Goal: Information Seeking & Learning: Learn about a topic

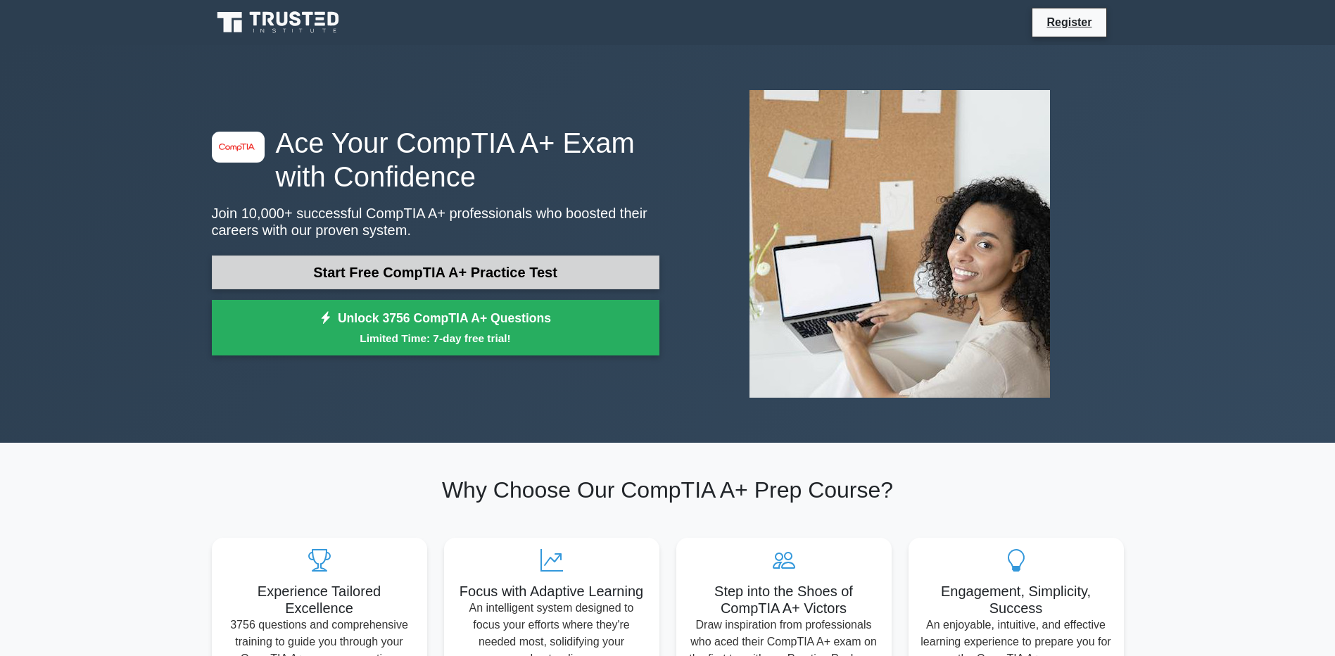
click at [398, 274] on link "Start Free CompTIA A+ Practice Test" at bounding box center [436, 272] width 448 height 34
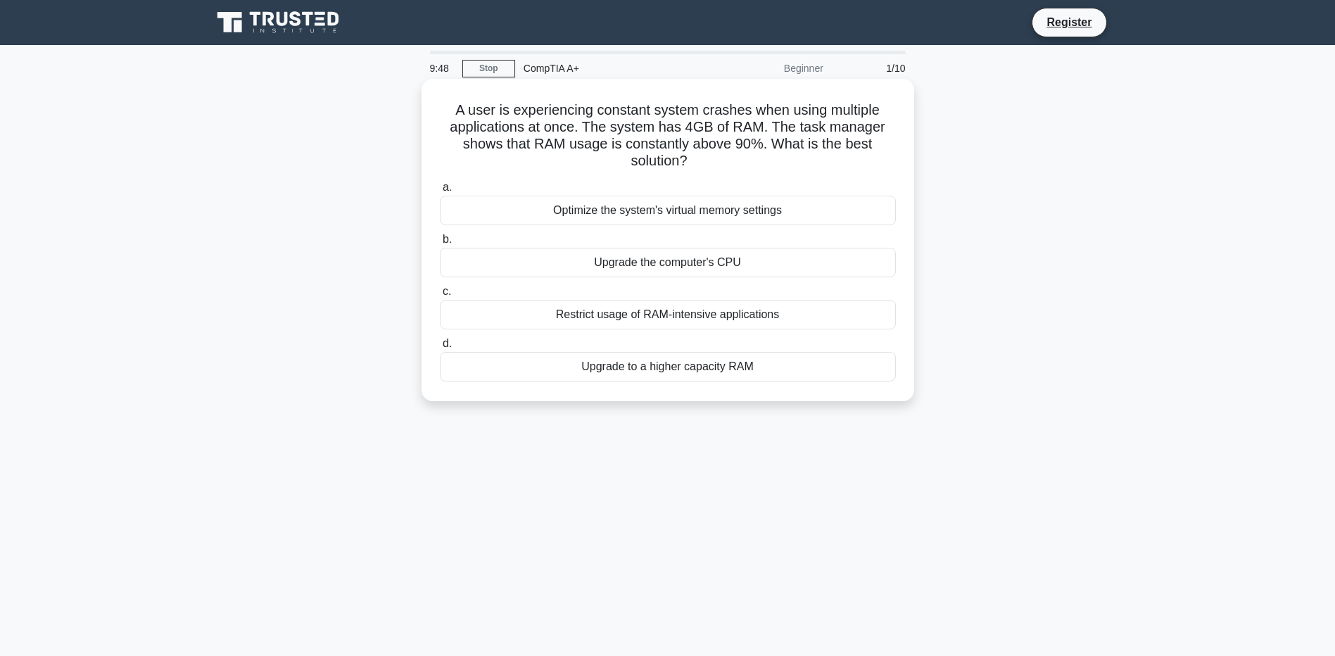
click at [636, 367] on div "Upgrade to a higher capacity RAM" at bounding box center [668, 367] width 456 height 30
click at [440, 348] on input "d. Upgrade to a higher capacity RAM" at bounding box center [440, 343] width 0 height 9
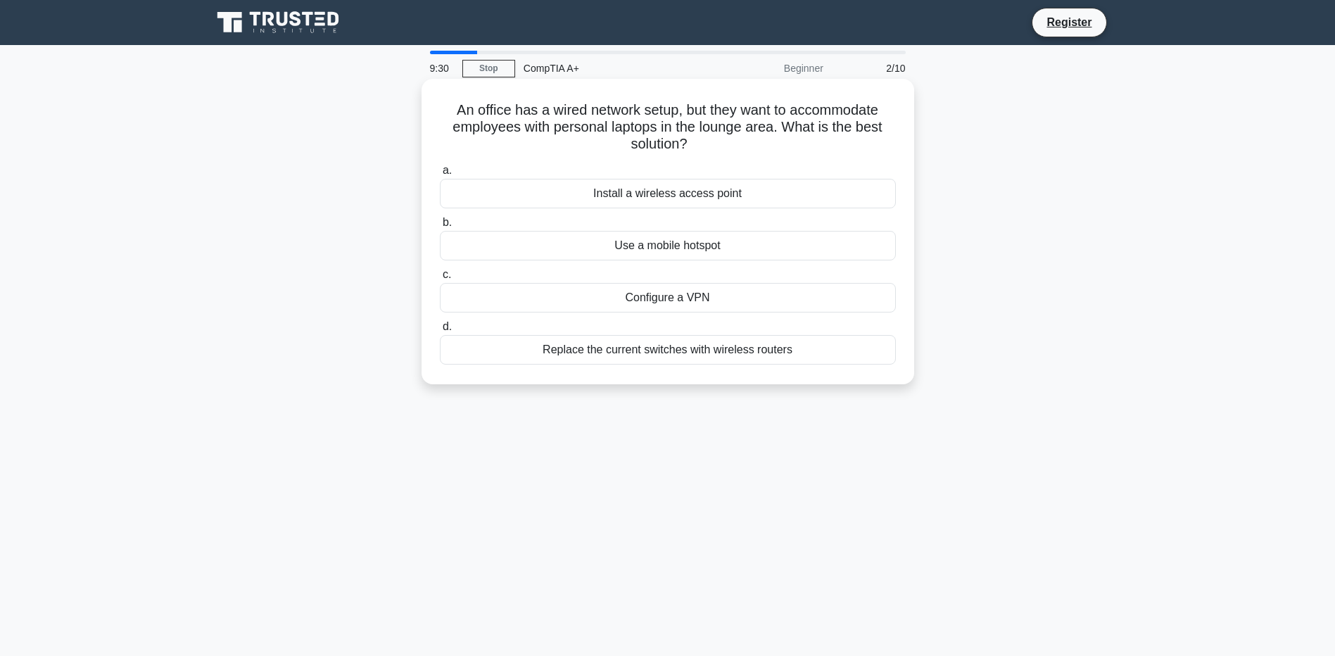
click at [612, 193] on div "Install a wireless access point" at bounding box center [668, 194] width 456 height 30
click at [440, 175] on input "a. Install a wireless access point" at bounding box center [440, 170] width 0 height 9
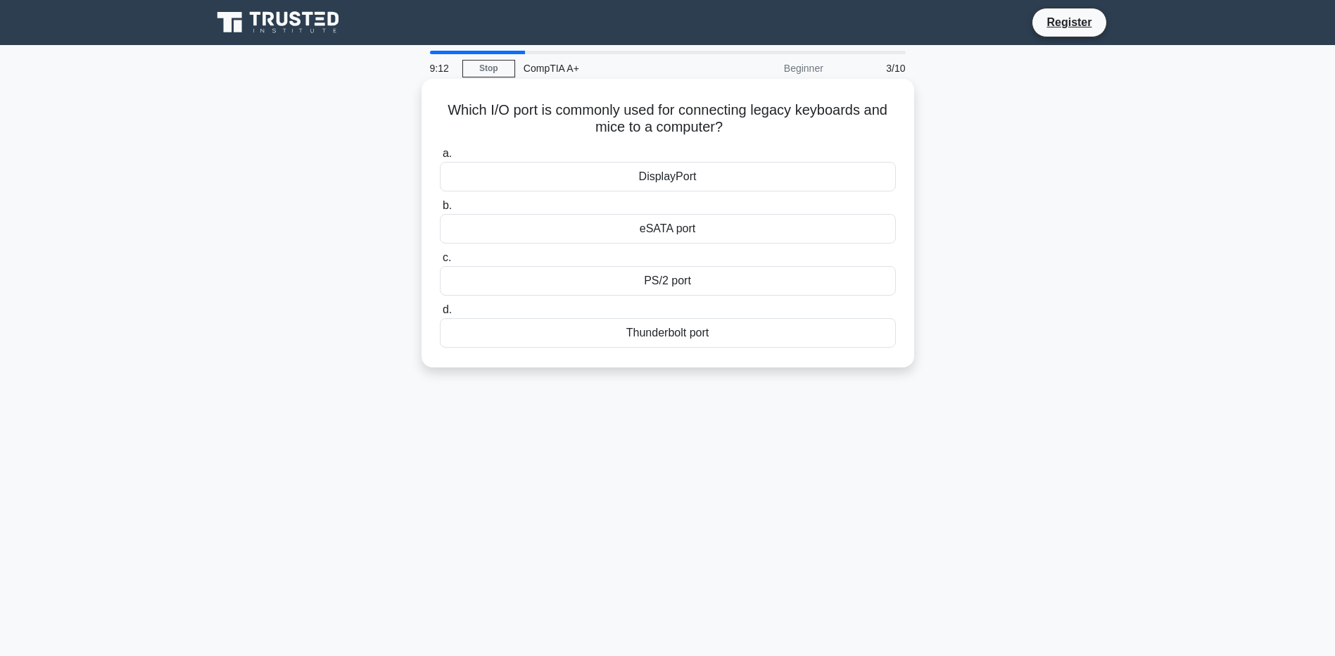
click at [594, 228] on div "eSATA port" at bounding box center [668, 229] width 456 height 30
click at [440, 210] on input "b. eSATA port" at bounding box center [440, 205] width 0 height 9
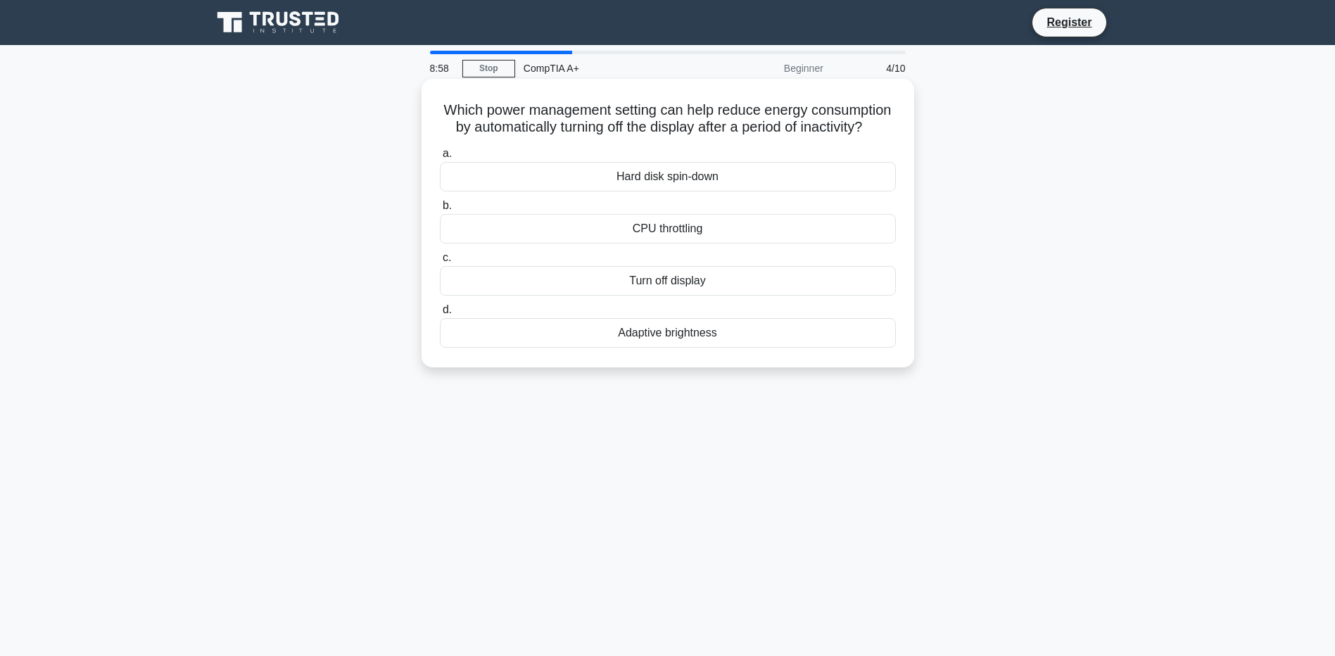
click at [599, 296] on div "Turn off display" at bounding box center [668, 281] width 456 height 30
click at [440, 263] on input "c. Turn off display" at bounding box center [440, 257] width 0 height 9
click at [591, 280] on div "Disk Management" at bounding box center [668, 281] width 456 height 30
click at [440, 263] on input "c. Disk Management" at bounding box center [440, 257] width 0 height 9
click at [631, 281] on div "Choose a larger, low RPM fan" at bounding box center [668, 281] width 456 height 30
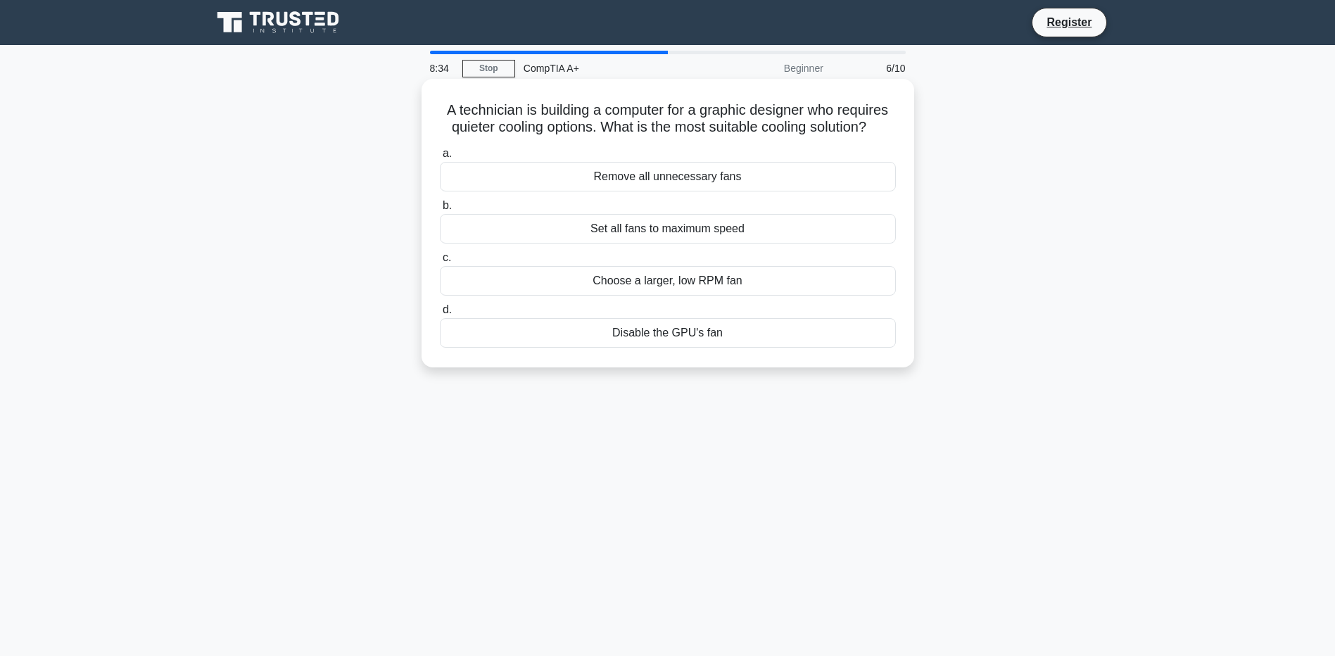
click at [440, 263] on input "c. Choose a larger, low RPM fan" at bounding box center [440, 257] width 0 height 9
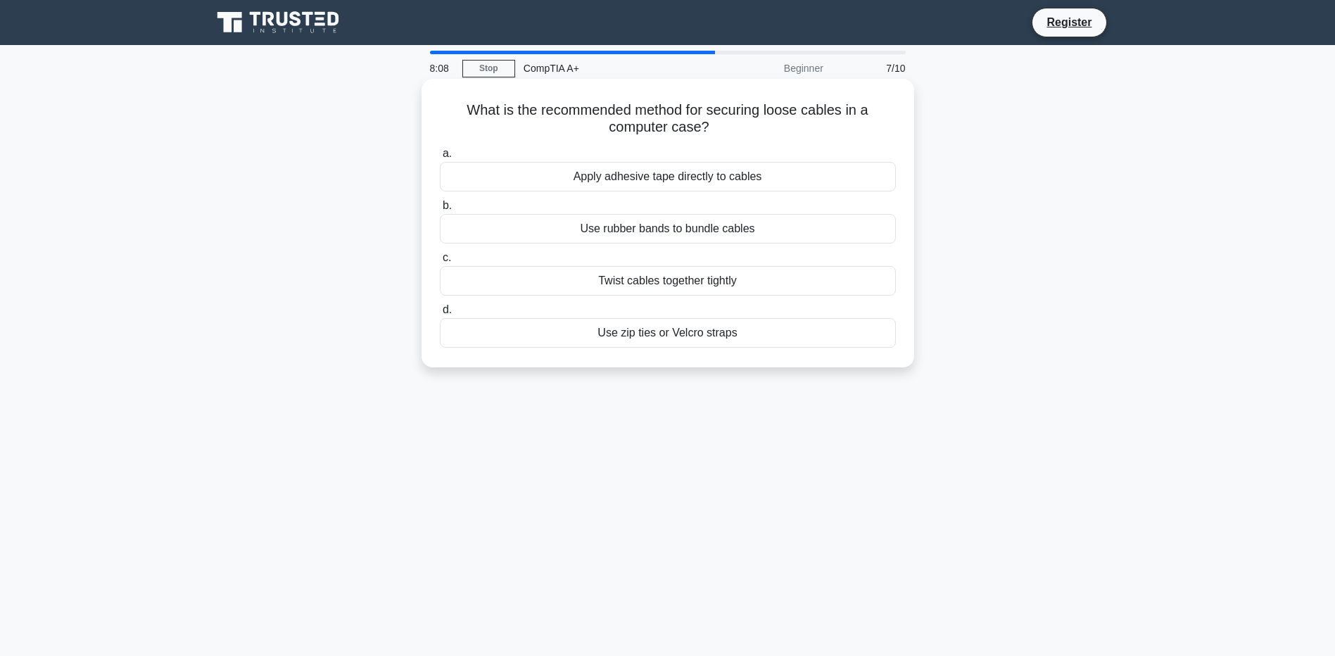
click at [701, 342] on div "Use zip ties or Velcro straps" at bounding box center [668, 333] width 456 height 30
click at [440, 315] on input "d. Use zip ties or Velcro straps" at bounding box center [440, 309] width 0 height 9
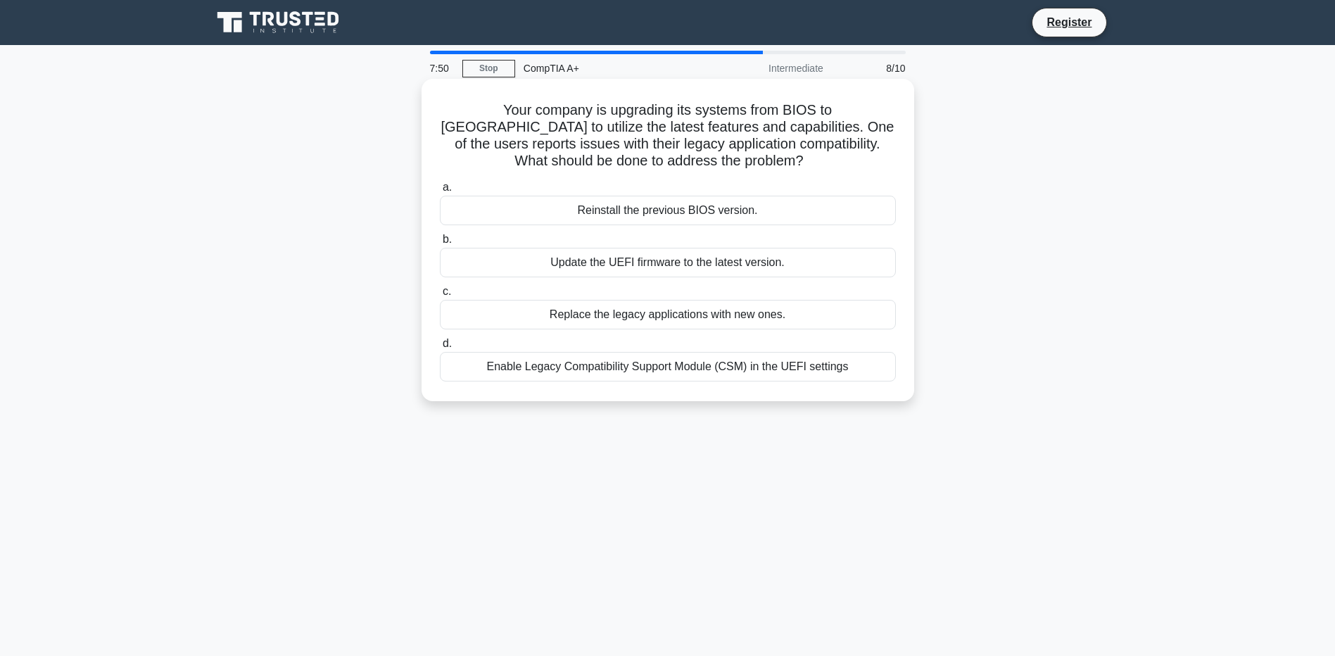
click at [617, 375] on div "Enable Legacy Compatibility Support Module (CSM) in the UEFI settings" at bounding box center [668, 367] width 456 height 30
click at [440, 348] on input "d. Enable Legacy Compatibility Support Module (CSM) in the UEFI settings" at bounding box center [440, 343] width 0 height 9
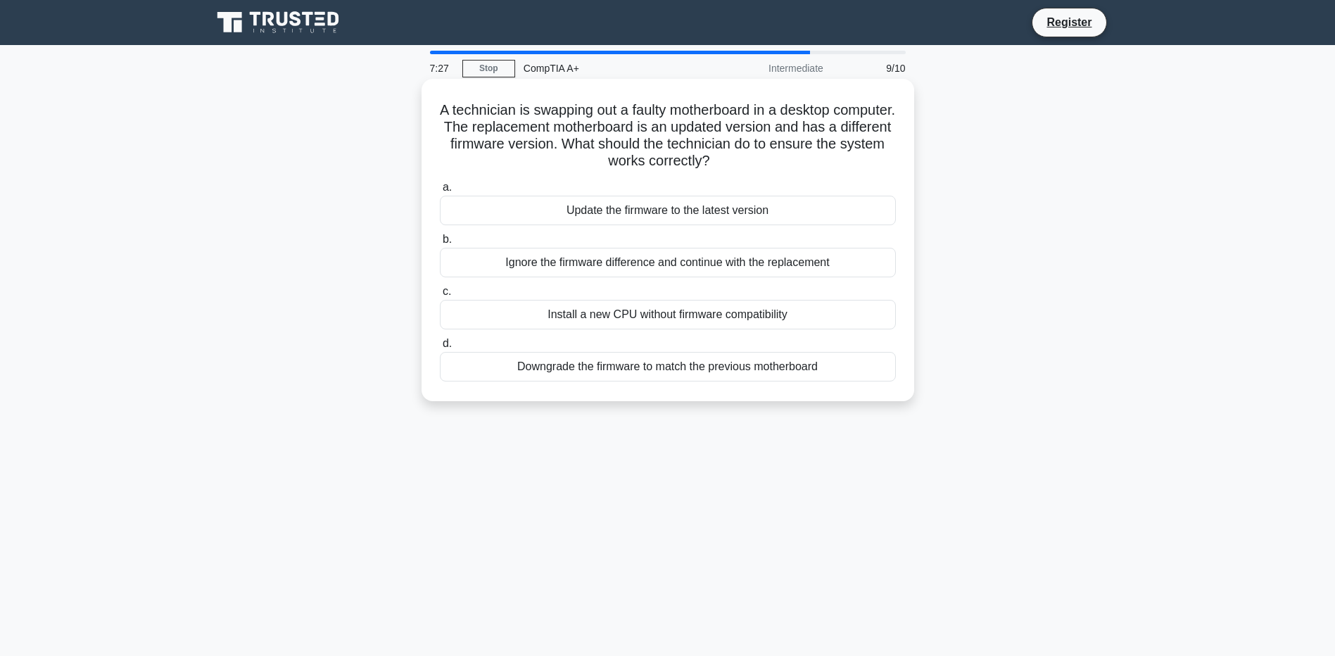
click at [598, 217] on div "Update the firmware to the latest version" at bounding box center [668, 211] width 456 height 30
click at [440, 192] on input "a. Update the firmware to the latest version" at bounding box center [440, 187] width 0 height 9
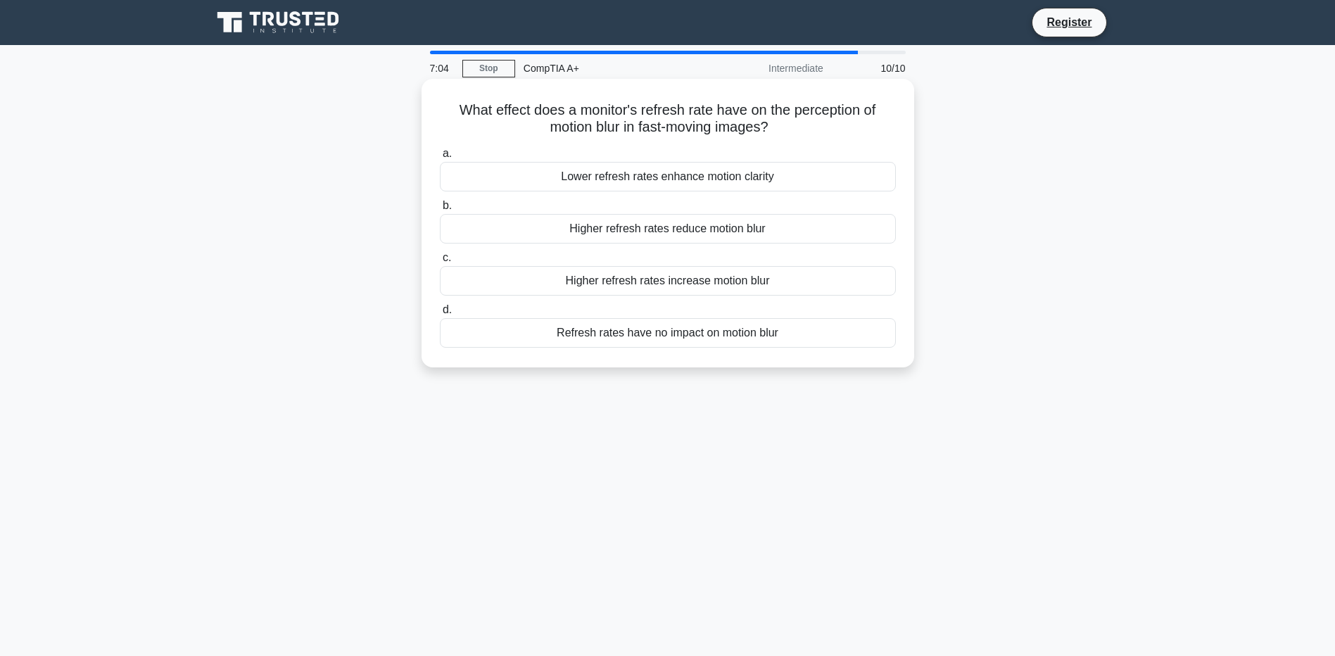
click at [619, 336] on div "Refresh rates have no impact on motion blur" at bounding box center [668, 333] width 456 height 30
click at [440, 315] on input "d. Refresh rates have no impact on motion blur" at bounding box center [440, 309] width 0 height 9
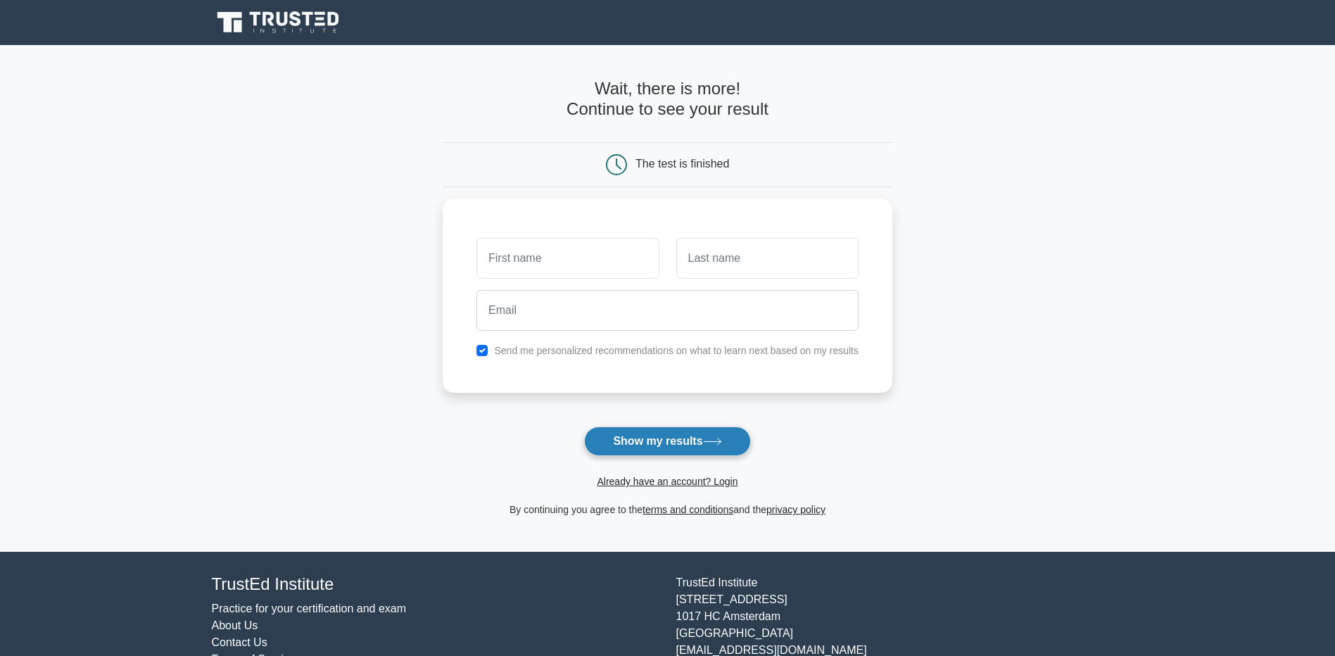
click at [638, 435] on button "Show my results" at bounding box center [667, 442] width 166 height 30
